Goal: Task Accomplishment & Management: Complete application form

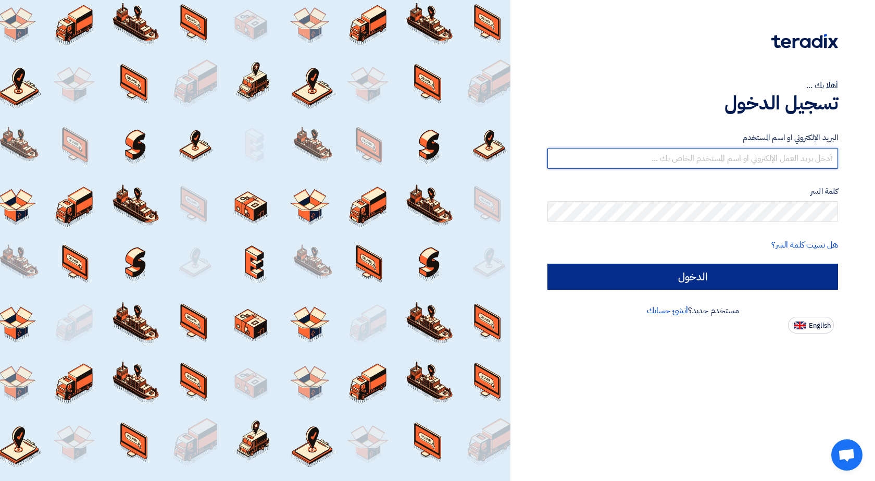
type input "[EMAIL_ADDRESS][DOMAIN_NAME]"
click at [725, 277] on input "الدخول" at bounding box center [692, 277] width 291 height 26
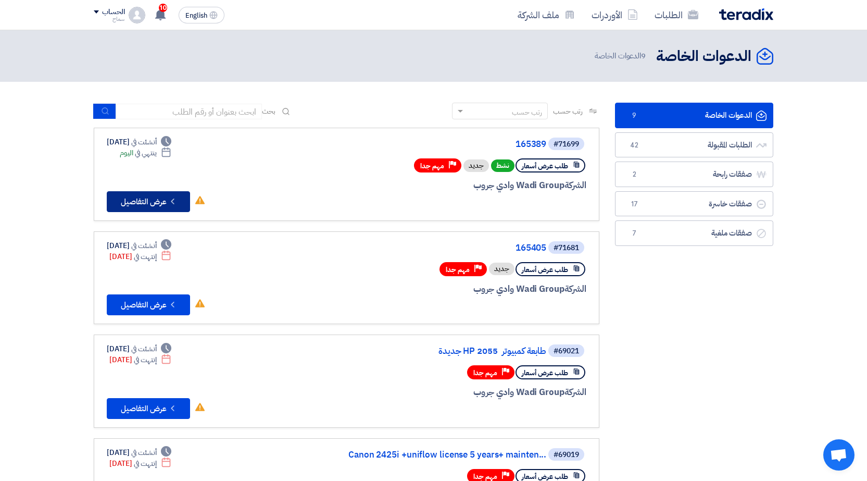
click at [122, 198] on button "Check details عرض التفاصيل" at bounding box center [148, 201] width 83 height 21
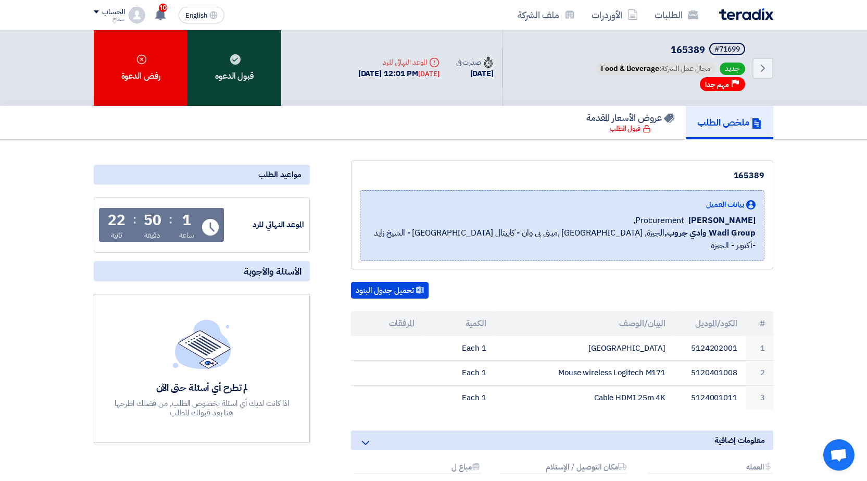
click at [227, 81] on div "قبول الدعوه" at bounding box center [234, 68] width 94 height 76
